Goal: Task Accomplishment & Management: Use online tool/utility

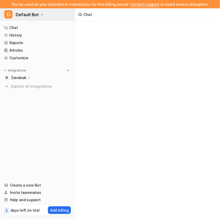
click at [43, 15] on button "D Default Bot" at bounding box center [37, 14] width 75 height 13
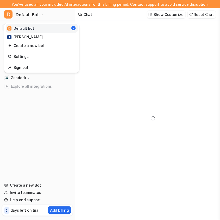
click at [120, 36] on div "You've used all your included AI interactions for this billing period. Contact …" at bounding box center [110, 110] width 220 height 220
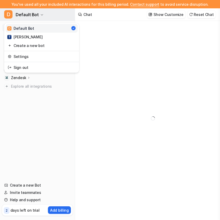
click at [32, 15] on span "Default Bot" at bounding box center [27, 14] width 23 height 7
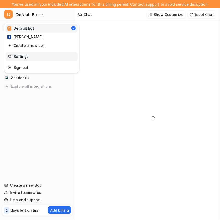
click at [24, 54] on link "Settings" at bounding box center [42, 56] width 72 height 9
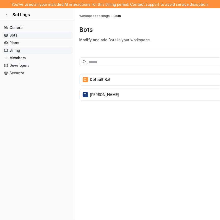
click at [25, 51] on link "Billing" at bounding box center [37, 50] width 71 height 7
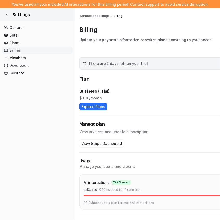
click at [9, 16] on link "Settings" at bounding box center [37, 14] width 75 height 13
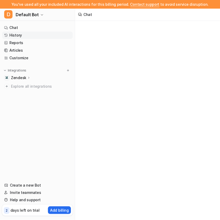
click at [18, 35] on link "History" at bounding box center [37, 35] width 71 height 7
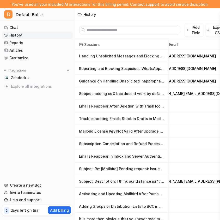
scroll to position [0, 302]
click at [150, 58] on p "Handling Unsolicited Messages and Blocking Spam in Mailbird" at bounding box center [121, 56] width 85 height 13
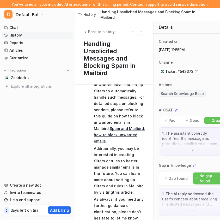
scroll to position [182, 0]
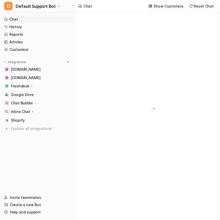
type textarea "**********"
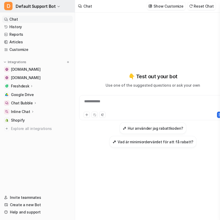
click at [21, 8] on span "Default Support Bot" at bounding box center [36, 6] width 40 height 7
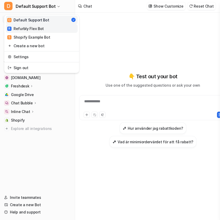
click at [34, 31] on div "R Refurbly Flex Bot" at bounding box center [25, 28] width 37 height 5
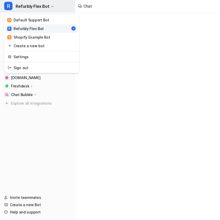
click at [48, 7] on button "R Refurbly Flex Bot" at bounding box center [37, 6] width 75 height 13
type textarea "**********"
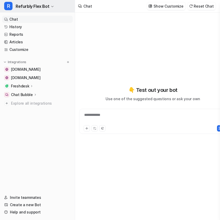
click at [49, 7] on button "R Refurbly Flex Bot" at bounding box center [37, 6] width 75 height 13
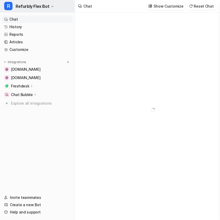
click at [49, 7] on button "R Refurbly Flex Bot" at bounding box center [37, 6] width 75 height 13
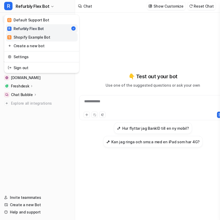
click at [48, 36] on div "S Shopify Example Bot" at bounding box center [28, 36] width 43 height 5
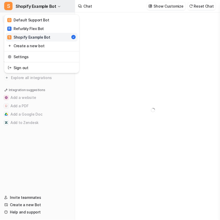
click at [48, 8] on span "Shopify Example Bot" at bounding box center [36, 6] width 40 height 7
type textarea "**********"
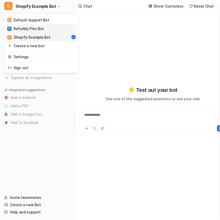
click at [48, 30] on link "R Refurbly Flex Bot" at bounding box center [42, 28] width 72 height 9
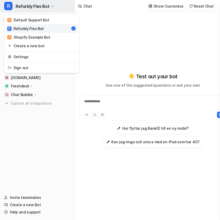
click at [38, 9] on span "Refurbly Flex Bot" at bounding box center [33, 6] width 34 height 7
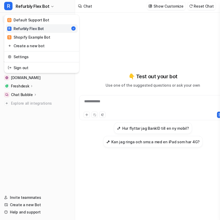
click at [121, 26] on div "**********" at bounding box center [110, 110] width 220 height 220
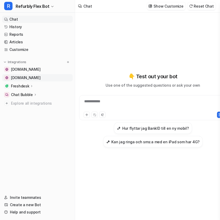
copy link "[DOMAIN_NAME]"
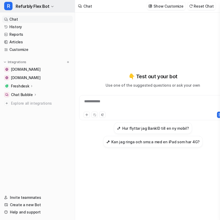
click at [51, 5] on icon "button" at bounding box center [52, 6] width 3 height 3
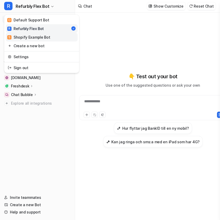
click at [44, 34] on link "S Shopify Example Bot" at bounding box center [42, 37] width 72 height 9
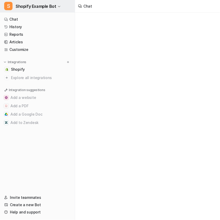
click at [50, 2] on button "S Shopify Example Bot" at bounding box center [37, 6] width 75 height 13
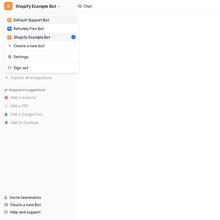
click at [43, 21] on div "D Default Support Bot" at bounding box center [28, 19] width 42 height 5
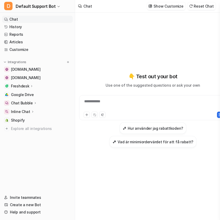
type textarea "**********"
copy link "[DOMAIN_NAME]"
